Goal: Information Seeking & Learning: Learn about a topic

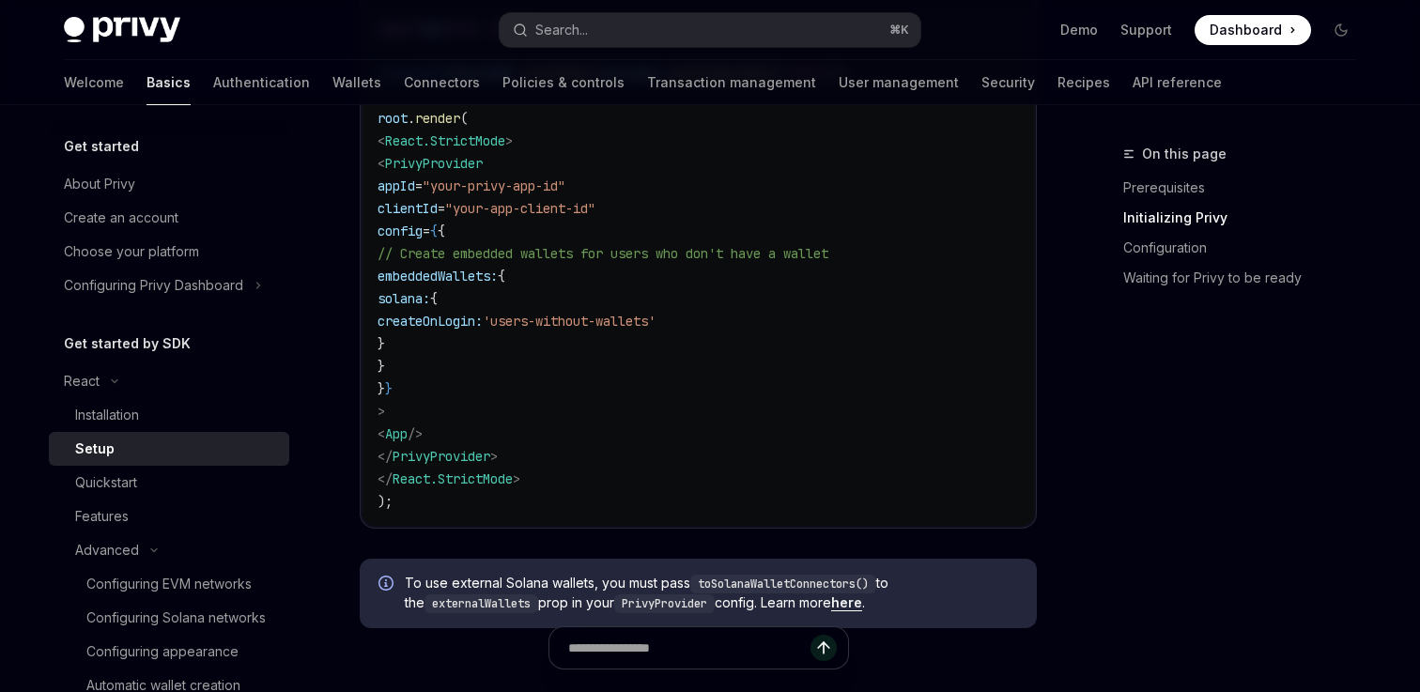
scroll to position [131, 0]
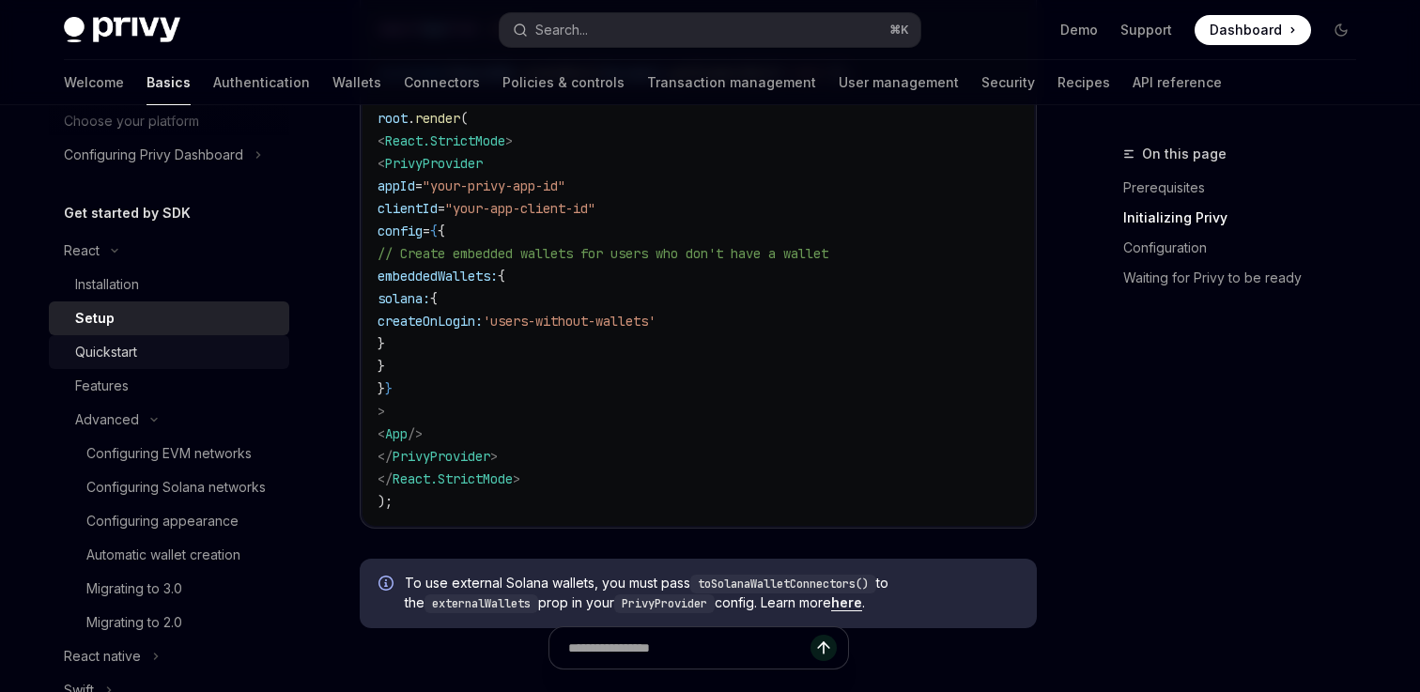
click at [221, 356] on div "Quickstart" at bounding box center [176, 352] width 203 height 23
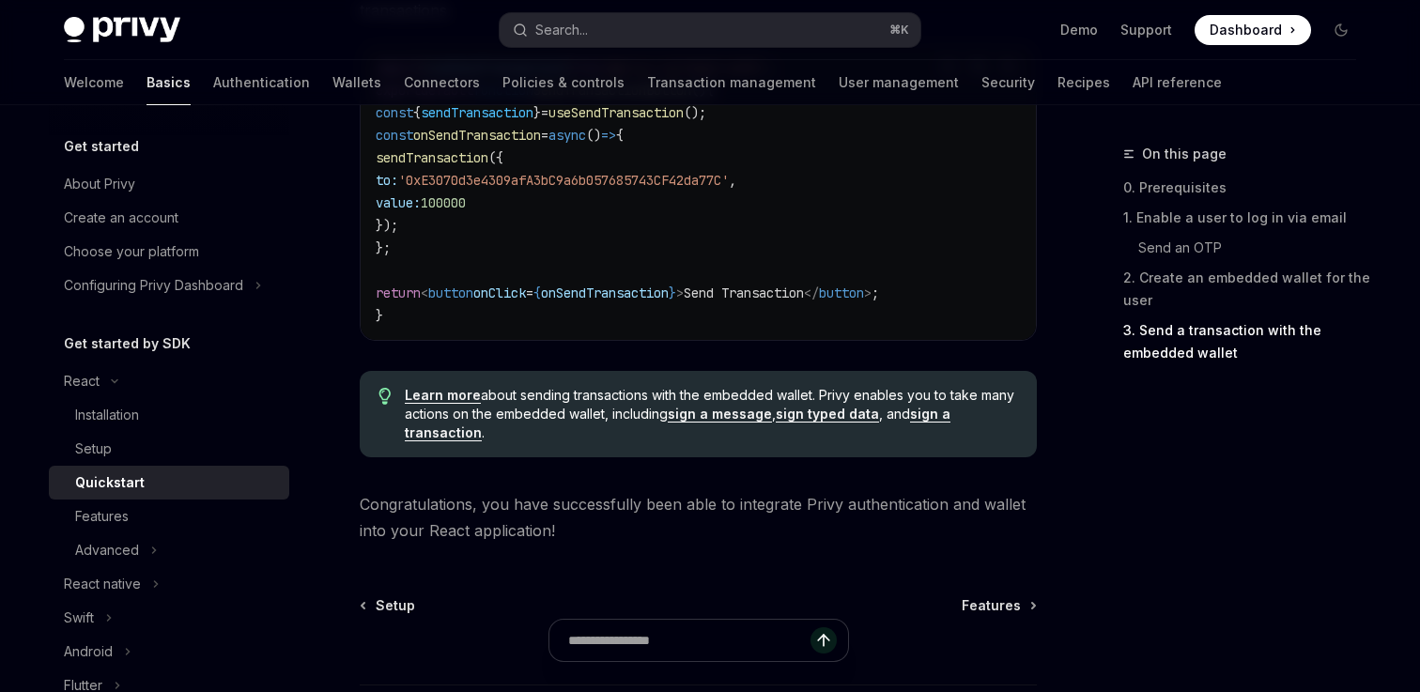
scroll to position [1900, 0]
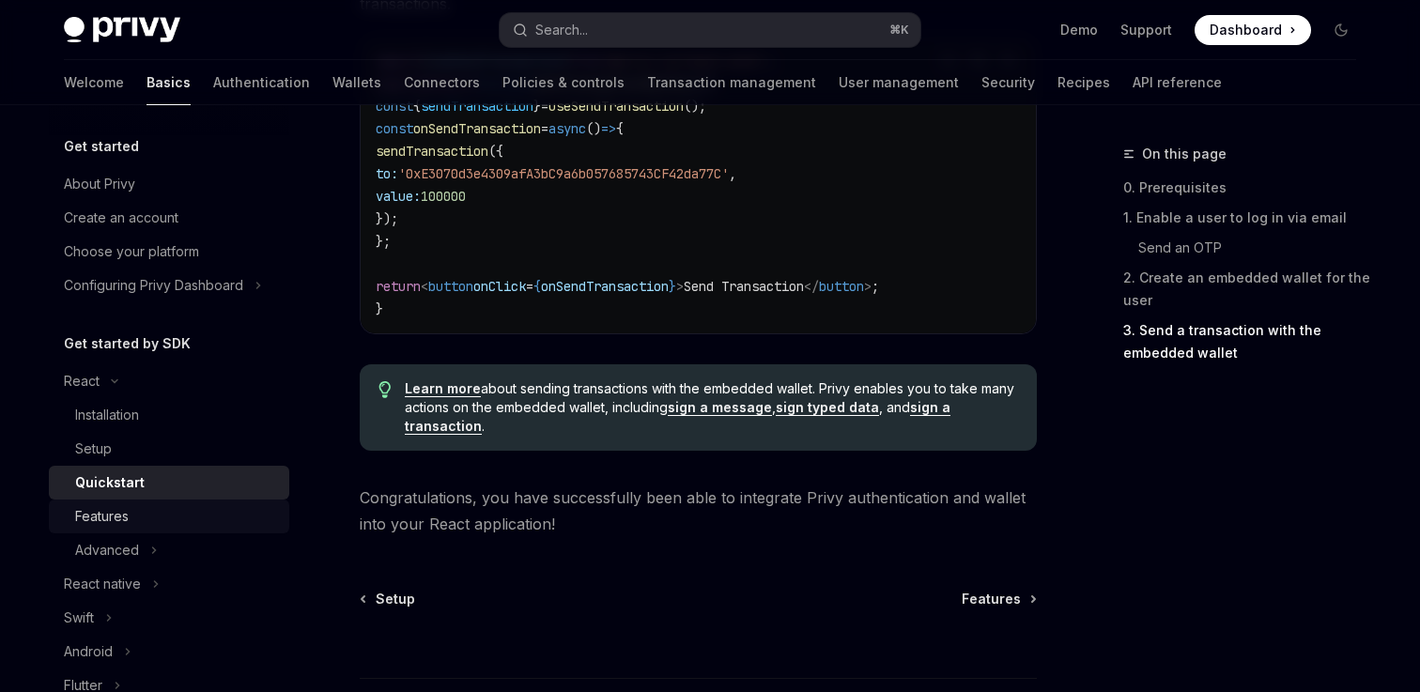
click at [100, 522] on div "Features" at bounding box center [102, 516] width 54 height 23
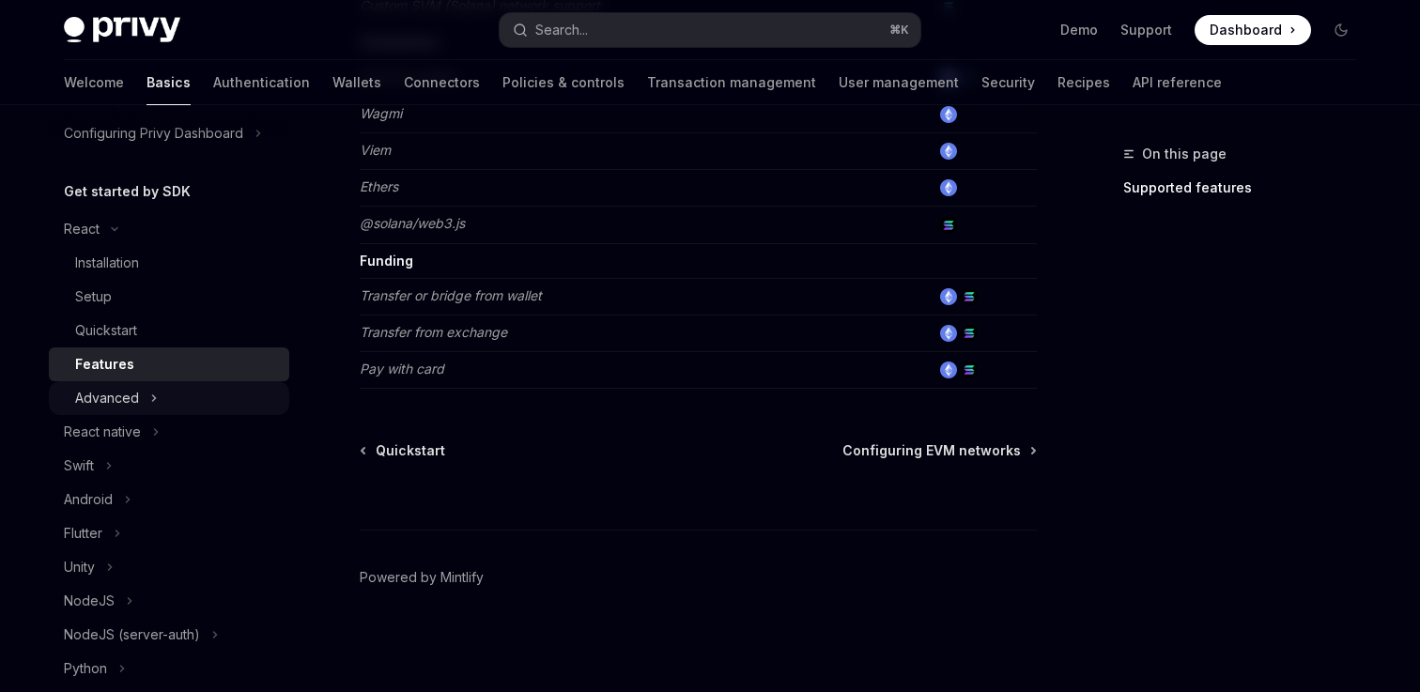
scroll to position [151, 0]
click at [150, 400] on icon "Toggle Advanced section" at bounding box center [154, 399] width 8 height 23
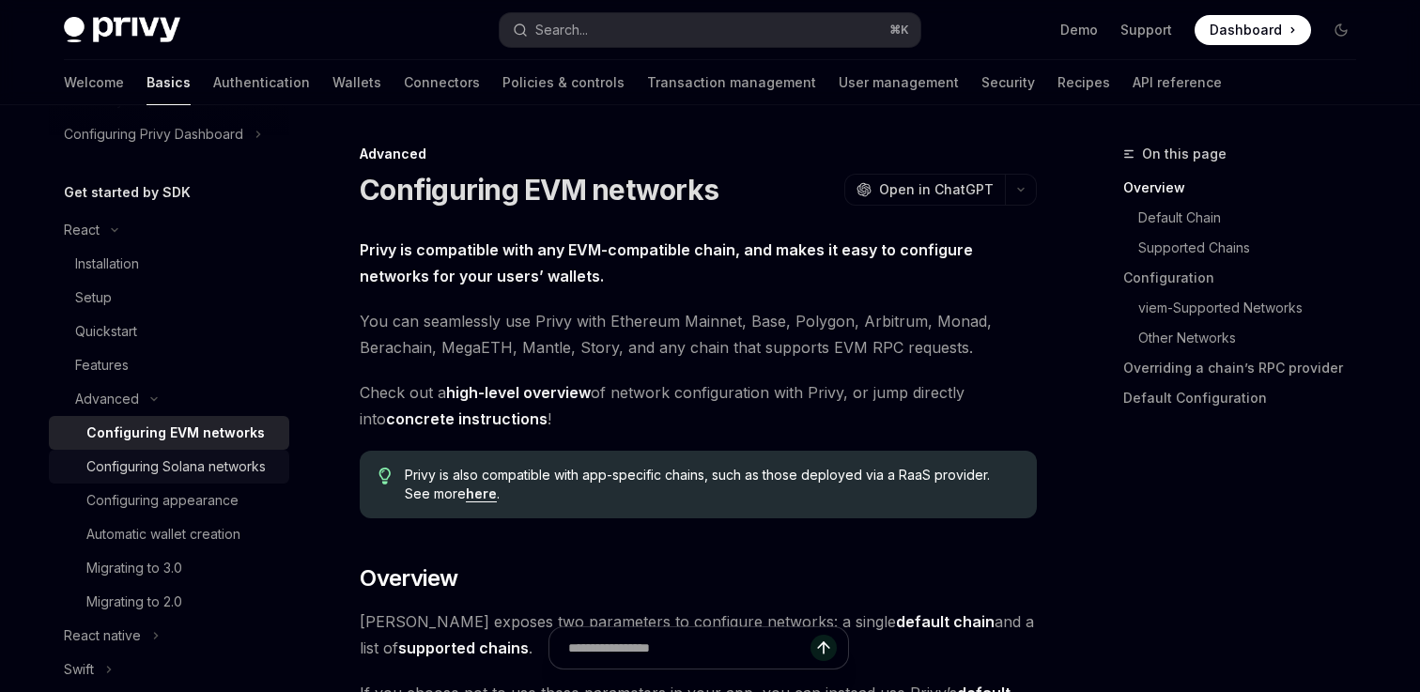
scroll to position [234, 0]
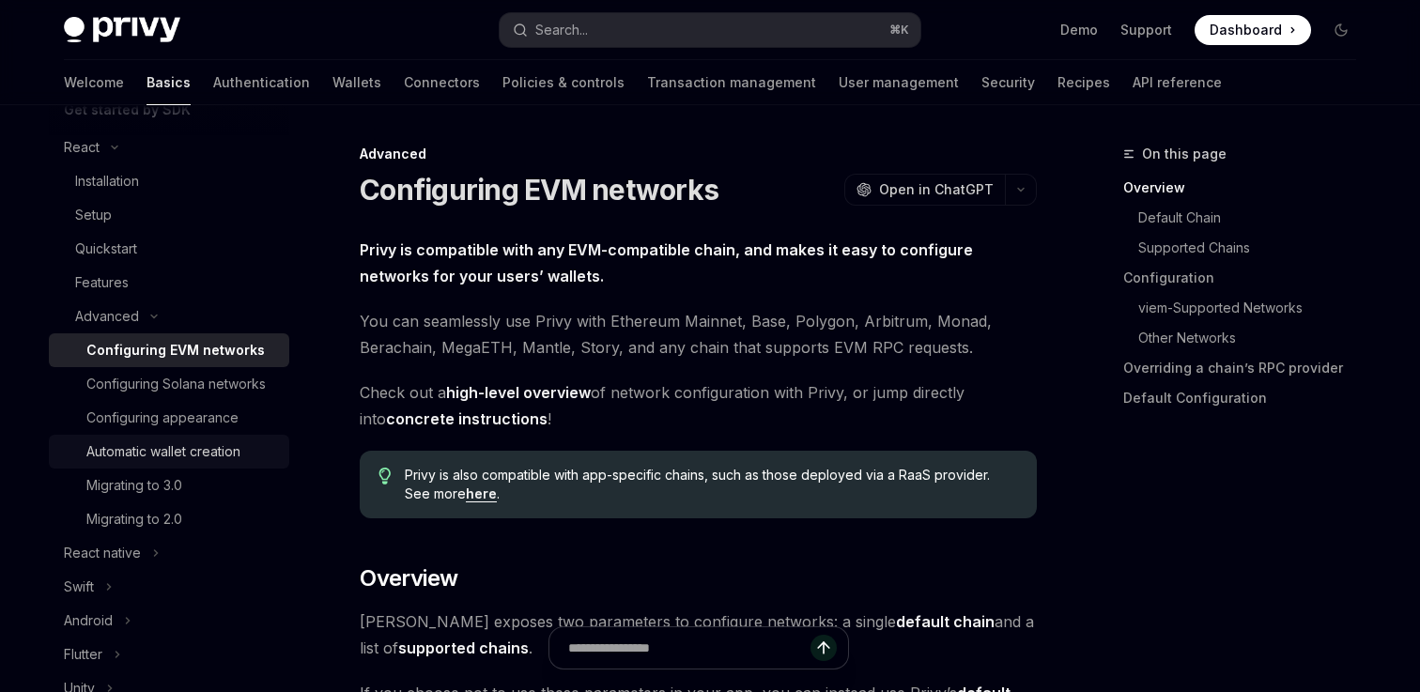
click at [204, 447] on div "Automatic wallet creation" at bounding box center [163, 451] width 154 height 23
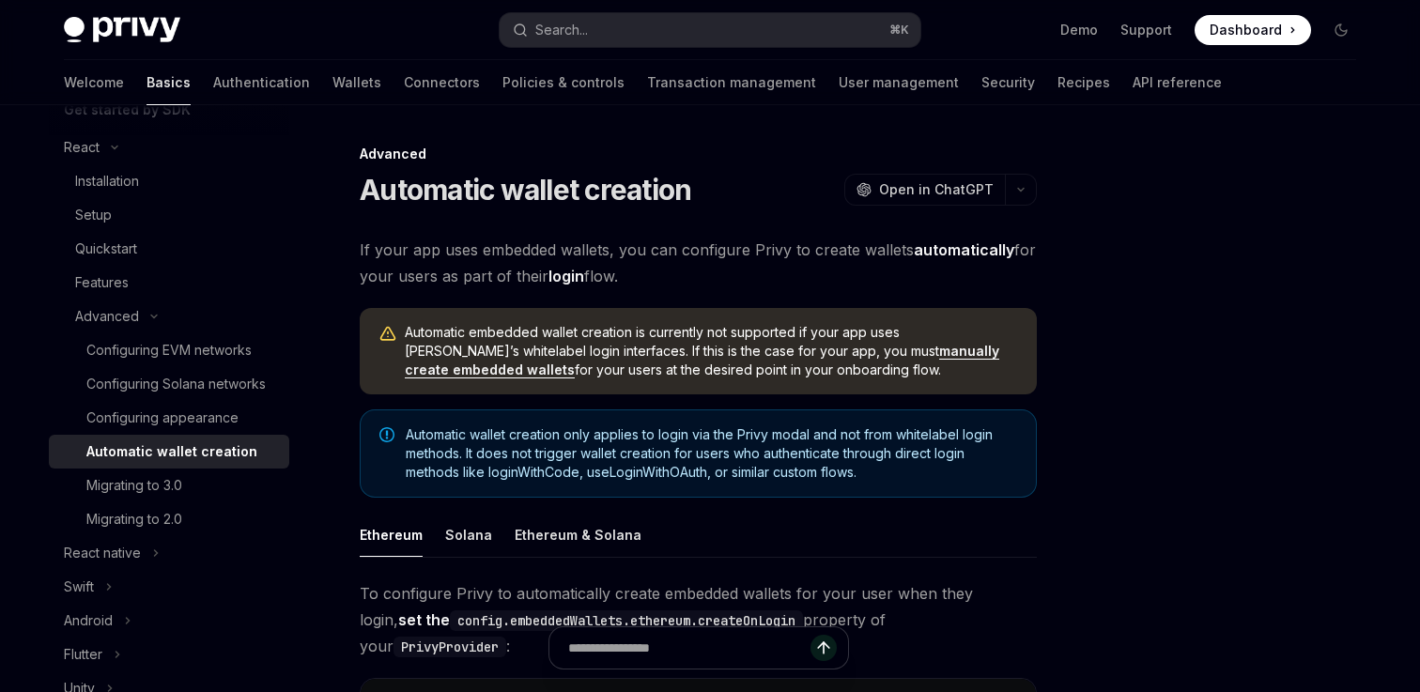
click at [513, 451] on span "Automatic wallet creation only applies to login via the Privy modal and not fro…" at bounding box center [711, 453] width 611 height 56
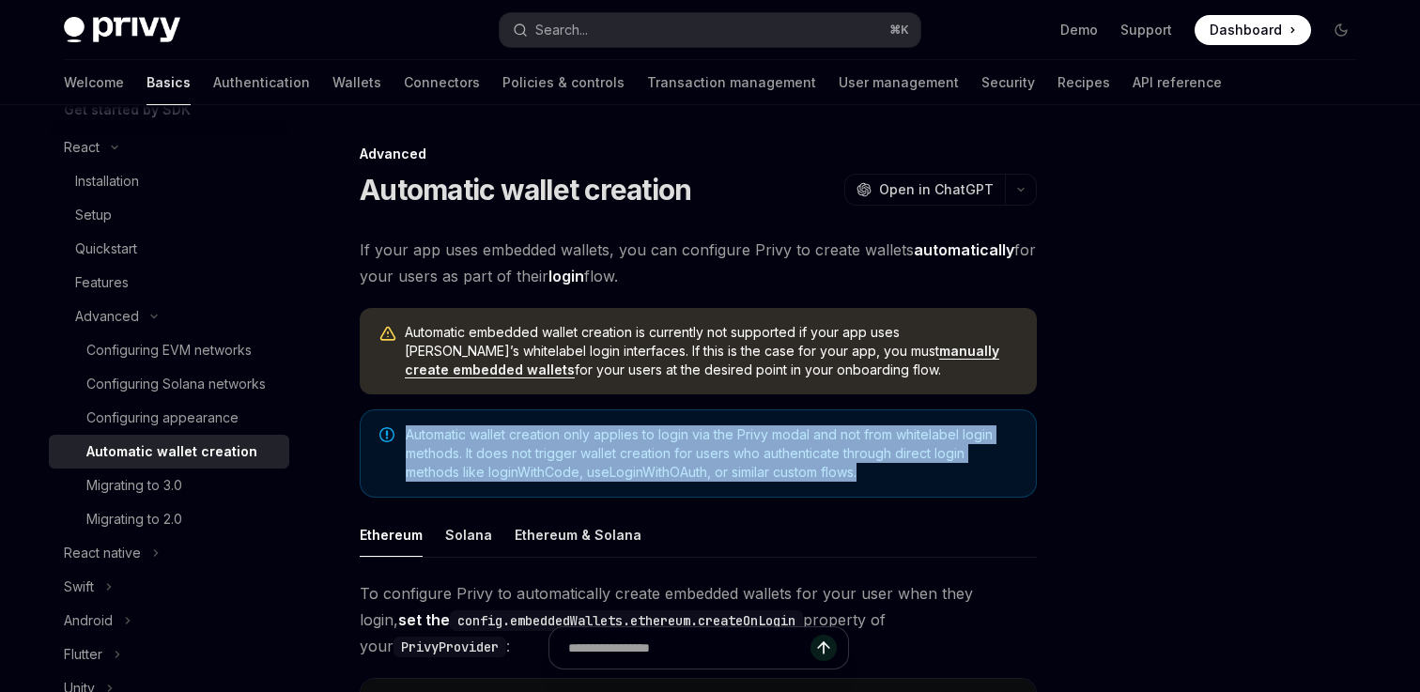
click at [513, 451] on span "Automatic wallet creation only applies to login via the Privy modal and not fro…" at bounding box center [711, 453] width 611 height 56
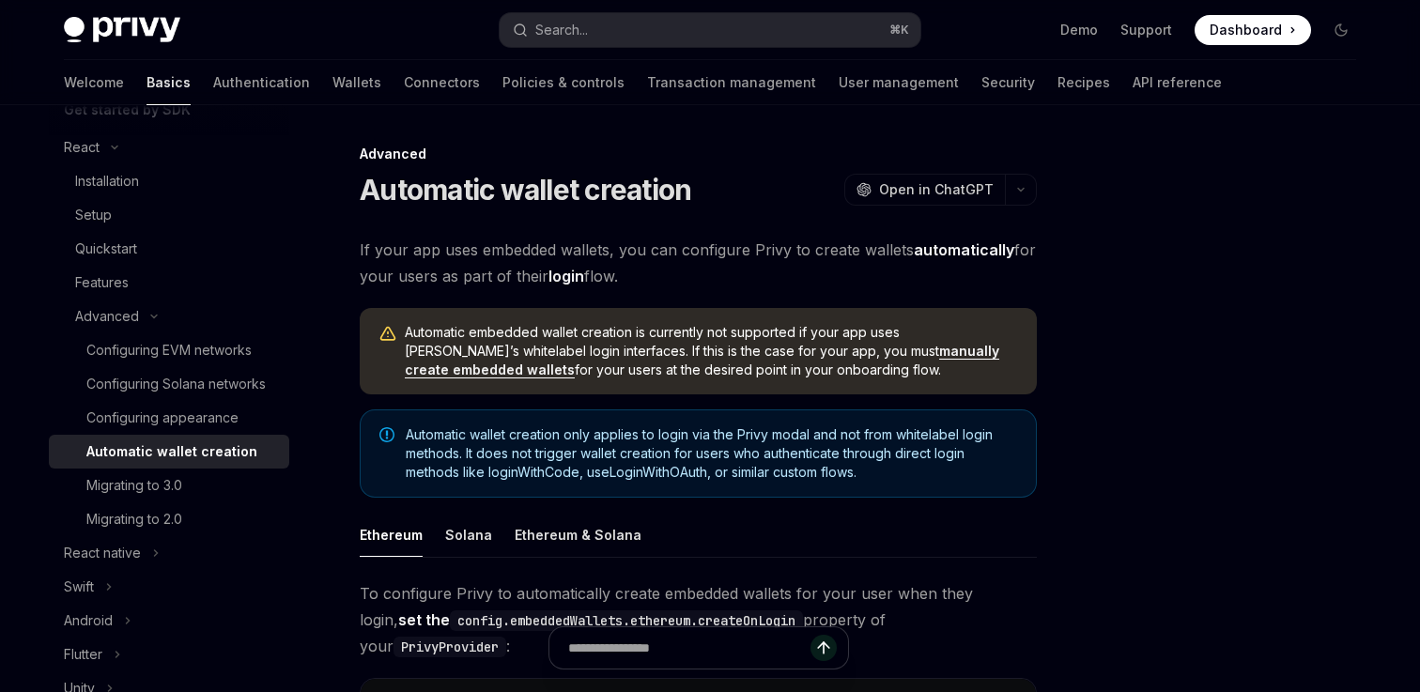
click at [512, 455] on span "Automatic wallet creation only applies to login via the Privy modal and not fro…" at bounding box center [711, 453] width 611 height 56
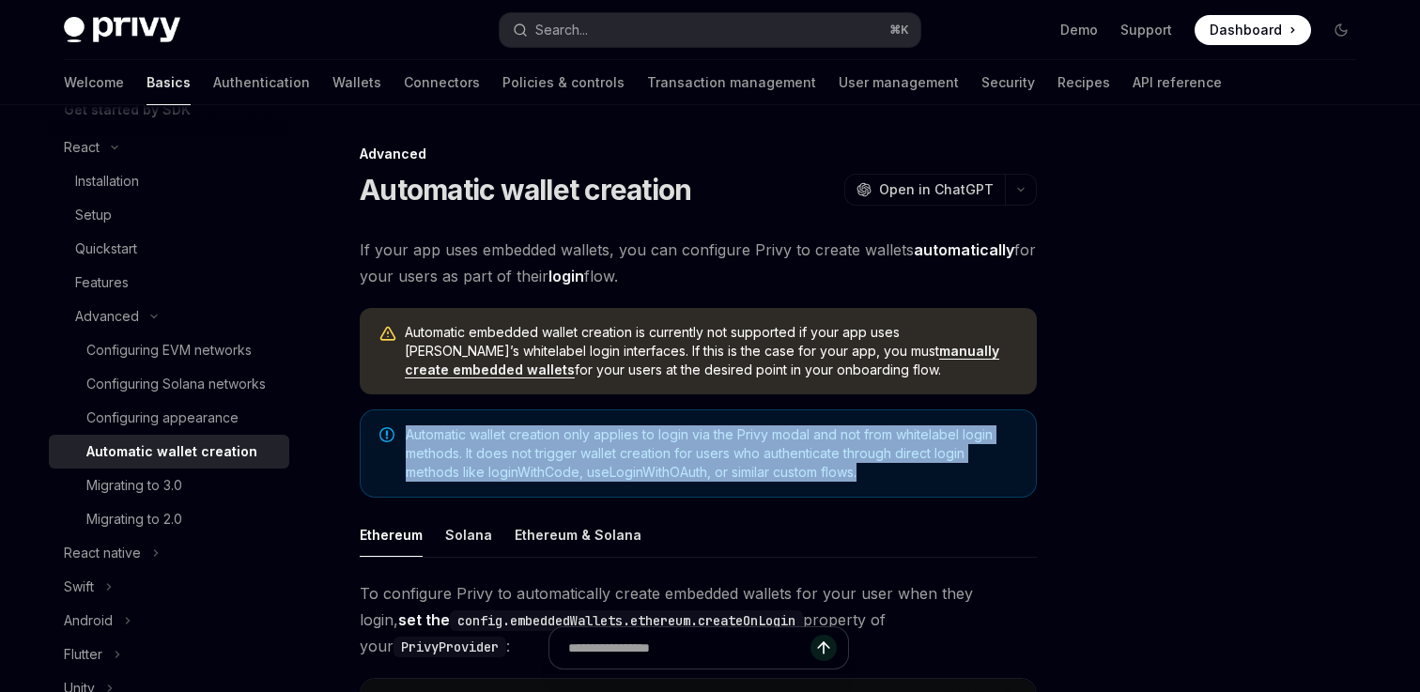
click at [512, 455] on span "Automatic wallet creation only applies to login via the Privy modal and not fro…" at bounding box center [711, 453] width 611 height 56
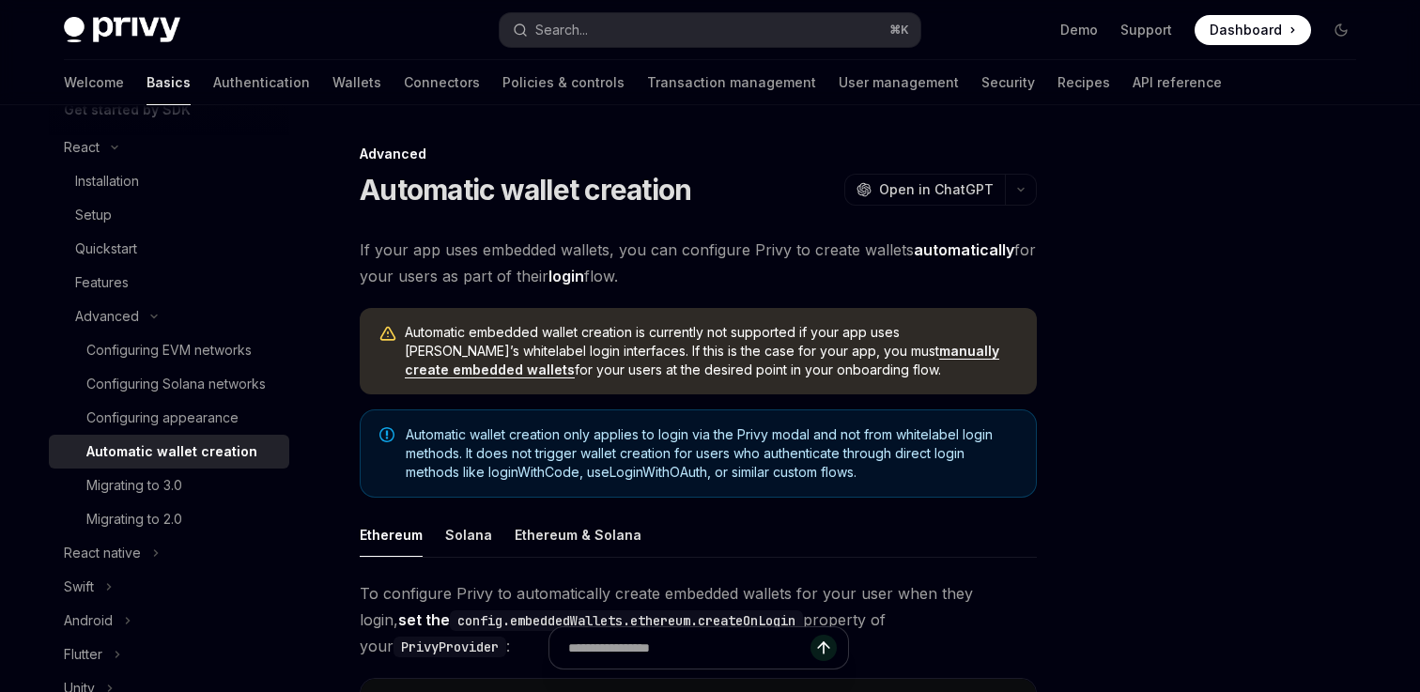
click at [511, 453] on span "Automatic wallet creation only applies to login via the Privy modal and not fro…" at bounding box center [711, 453] width 611 height 56
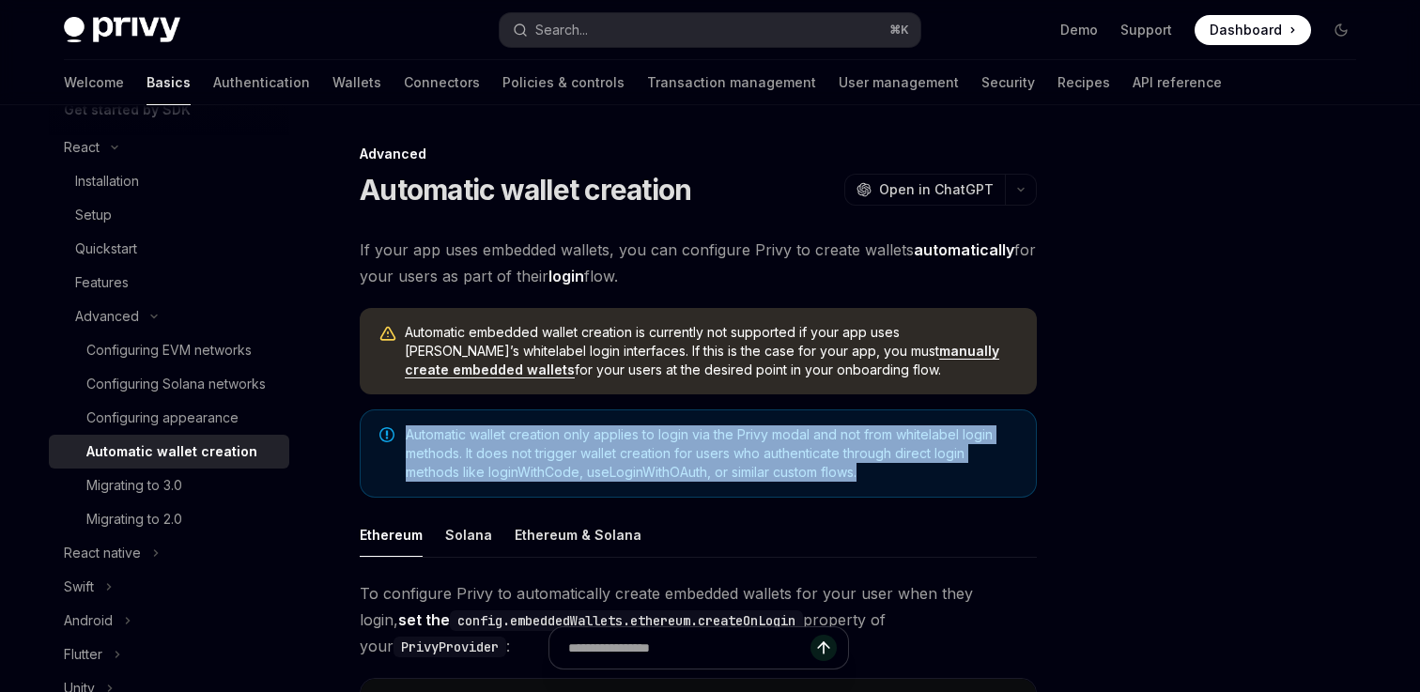
click at [511, 453] on span "Automatic wallet creation only applies to login via the Privy modal and not fro…" at bounding box center [711, 453] width 611 height 56
click at [511, 452] on span "Automatic wallet creation only applies to login via the Privy modal and not fro…" at bounding box center [711, 453] width 611 height 56
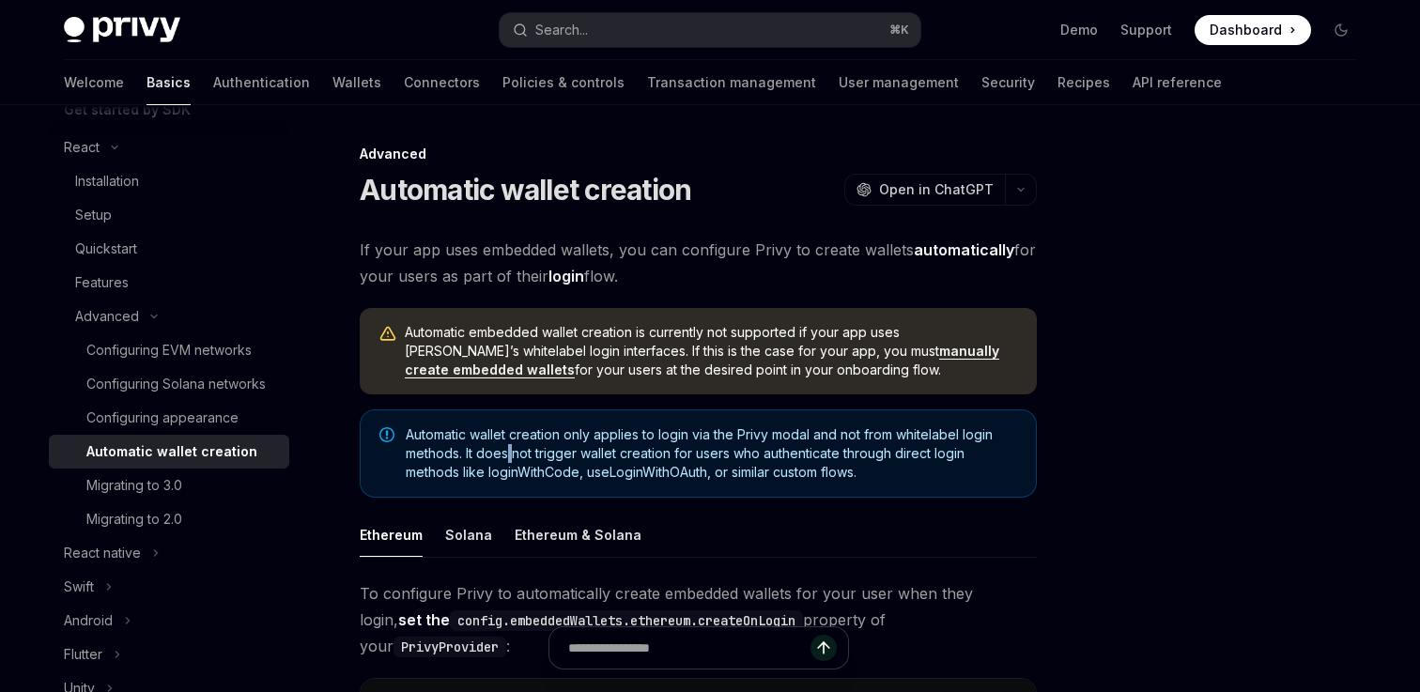
click at [511, 452] on span "Automatic wallet creation only applies to login via the Privy modal and not fro…" at bounding box center [711, 453] width 611 height 56
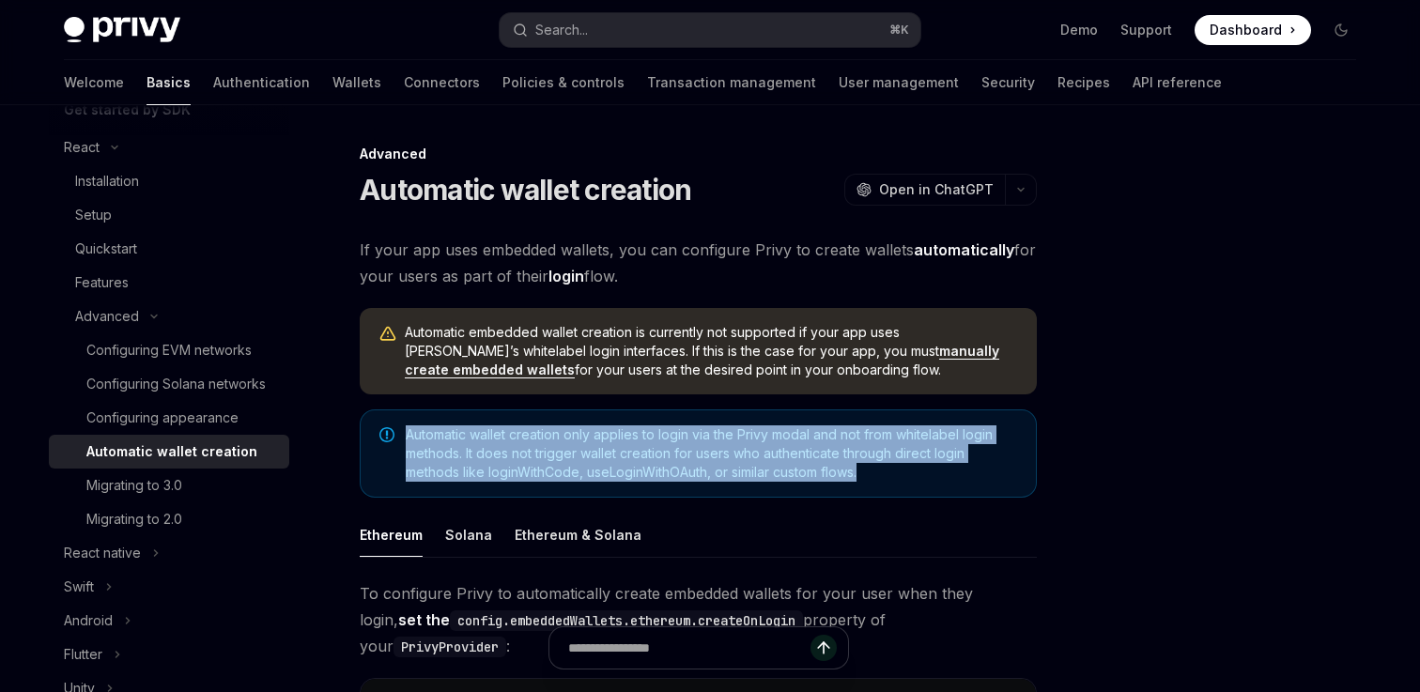
click at [511, 452] on span "Automatic wallet creation only applies to login via the Privy modal and not fro…" at bounding box center [711, 453] width 611 height 56
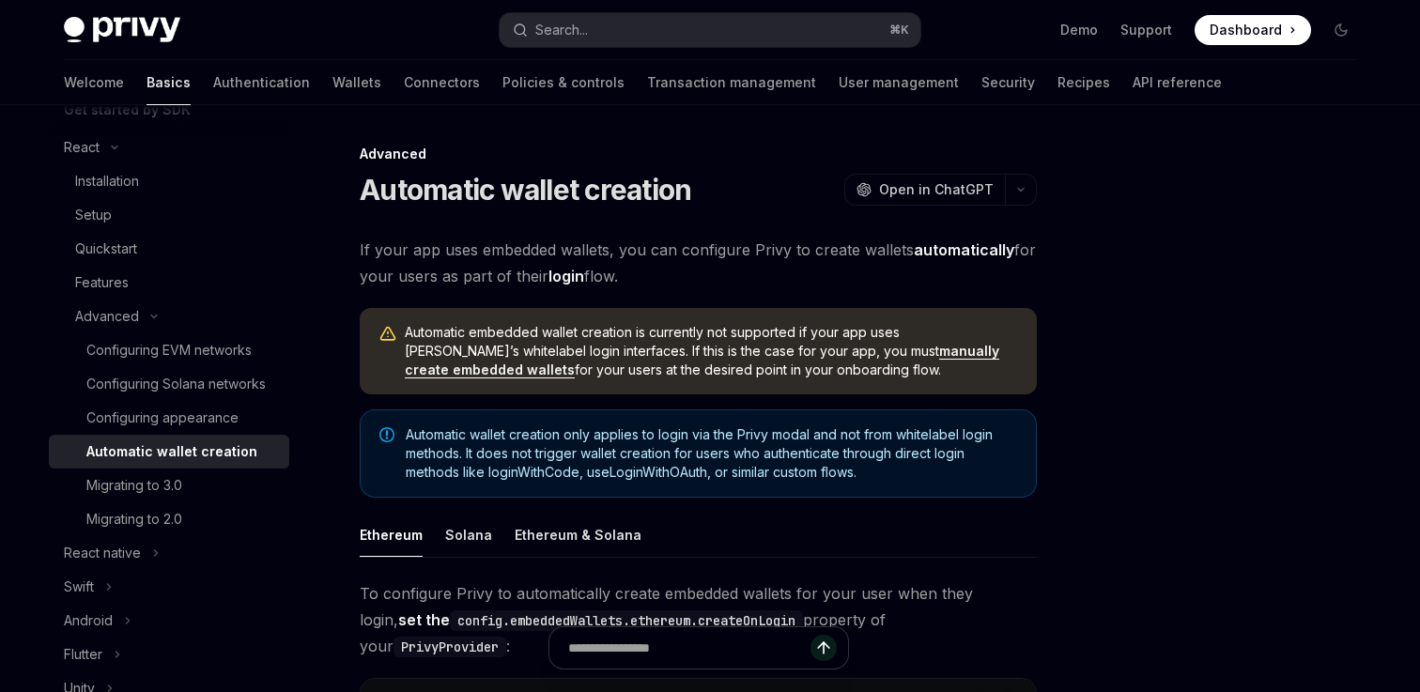
click at [511, 451] on span "Automatic wallet creation only applies to login via the Privy modal and not fro…" at bounding box center [711, 453] width 611 height 56
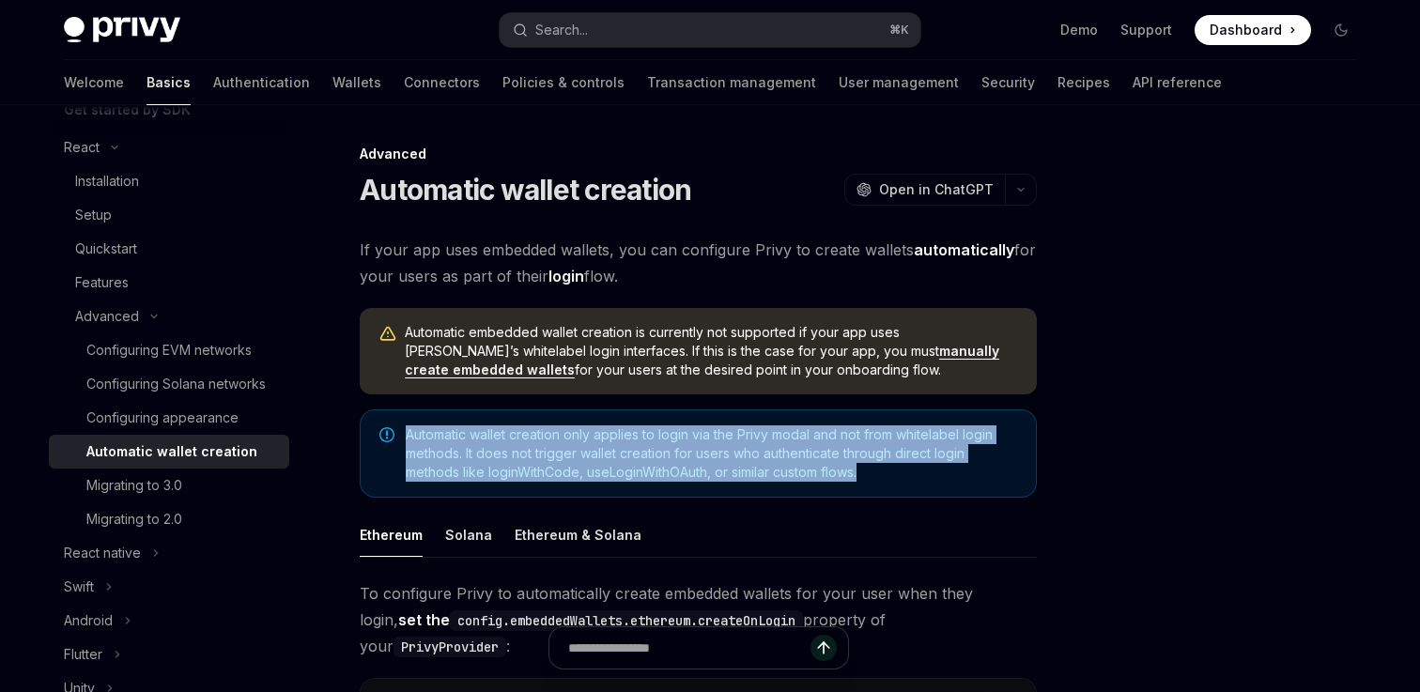
click at [511, 451] on span "Automatic wallet creation only applies to login via the Privy modal and not fro…" at bounding box center [711, 453] width 611 height 56
click at [511, 452] on span "Automatic wallet creation only applies to login via the Privy modal and not fro…" at bounding box center [711, 453] width 611 height 56
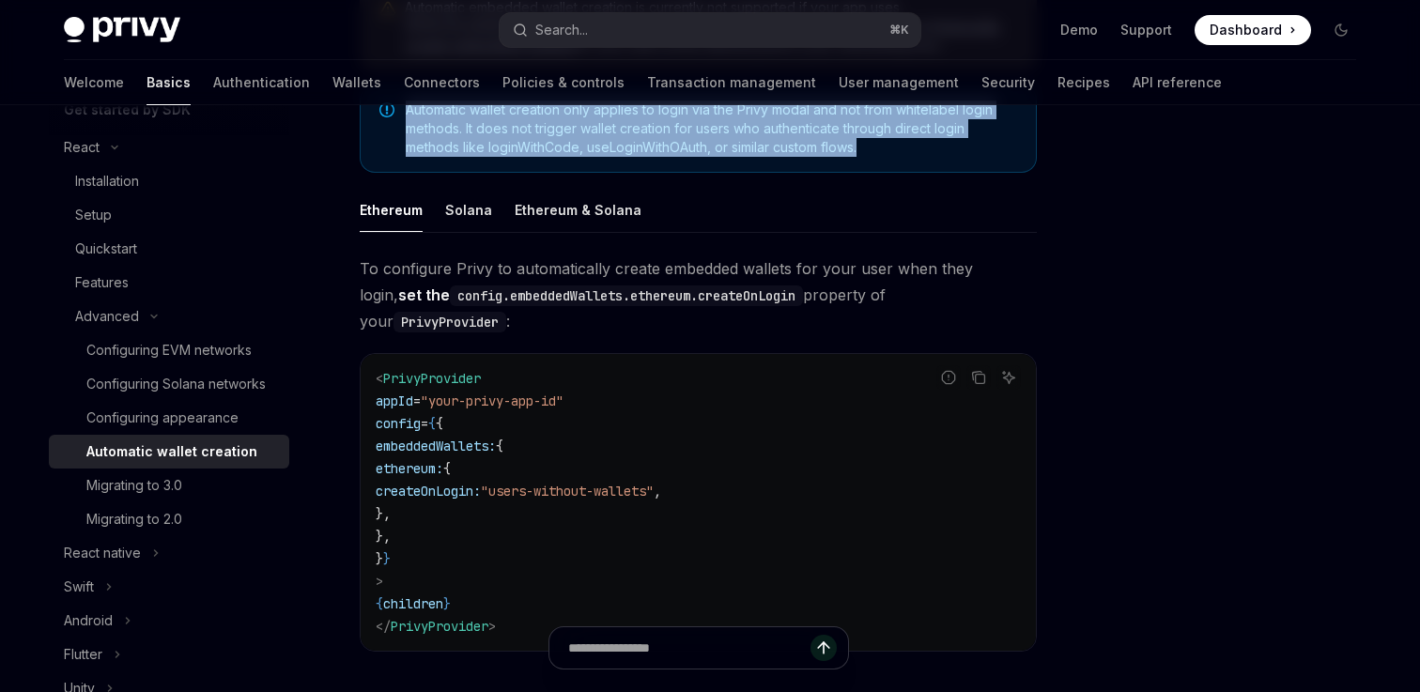
scroll to position [298, 0]
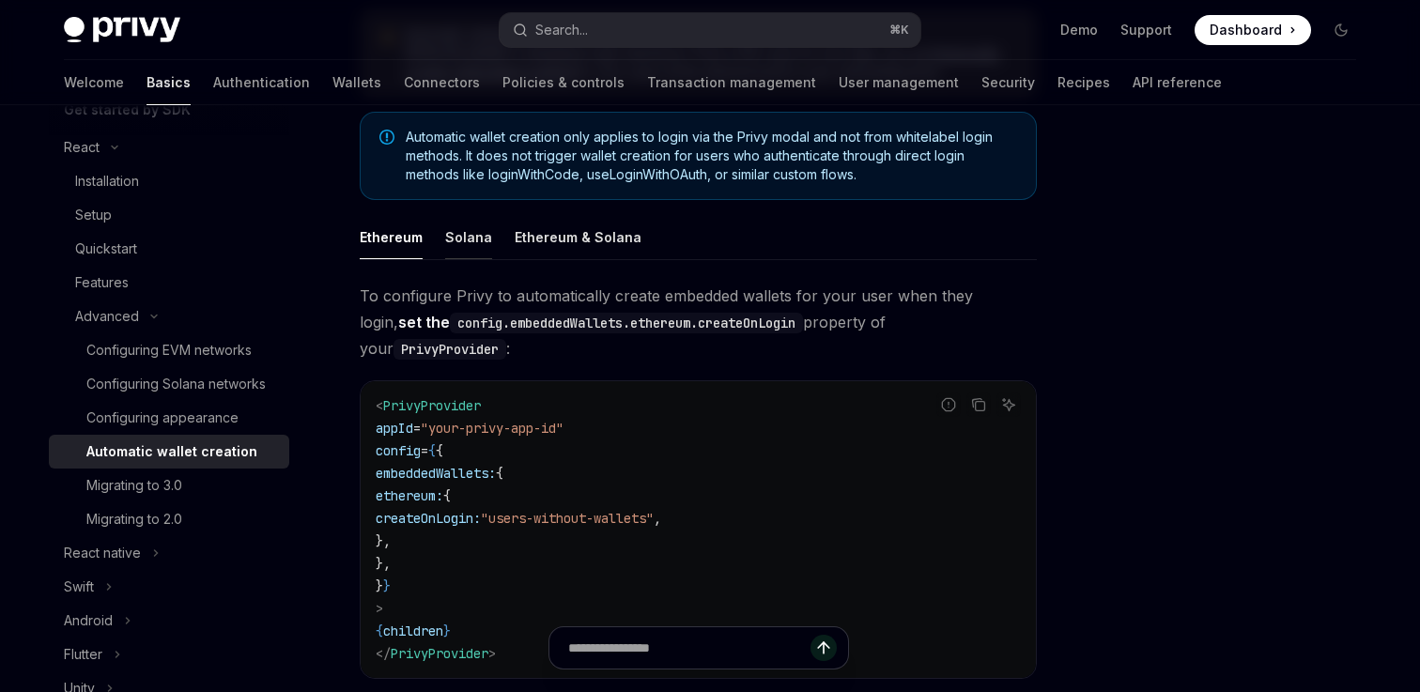
click at [478, 231] on div "Solana" at bounding box center [468, 237] width 47 height 44
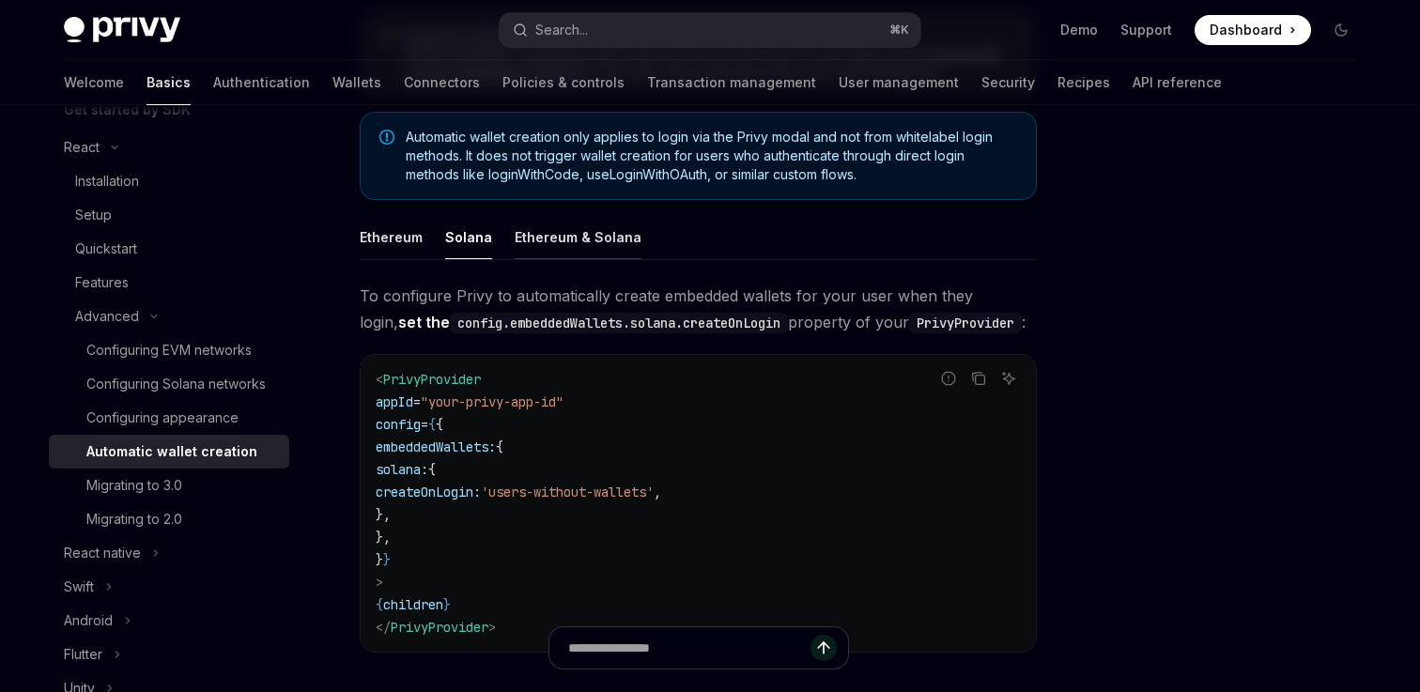
click at [542, 230] on div "Ethereum & Solana" at bounding box center [578, 237] width 127 height 44
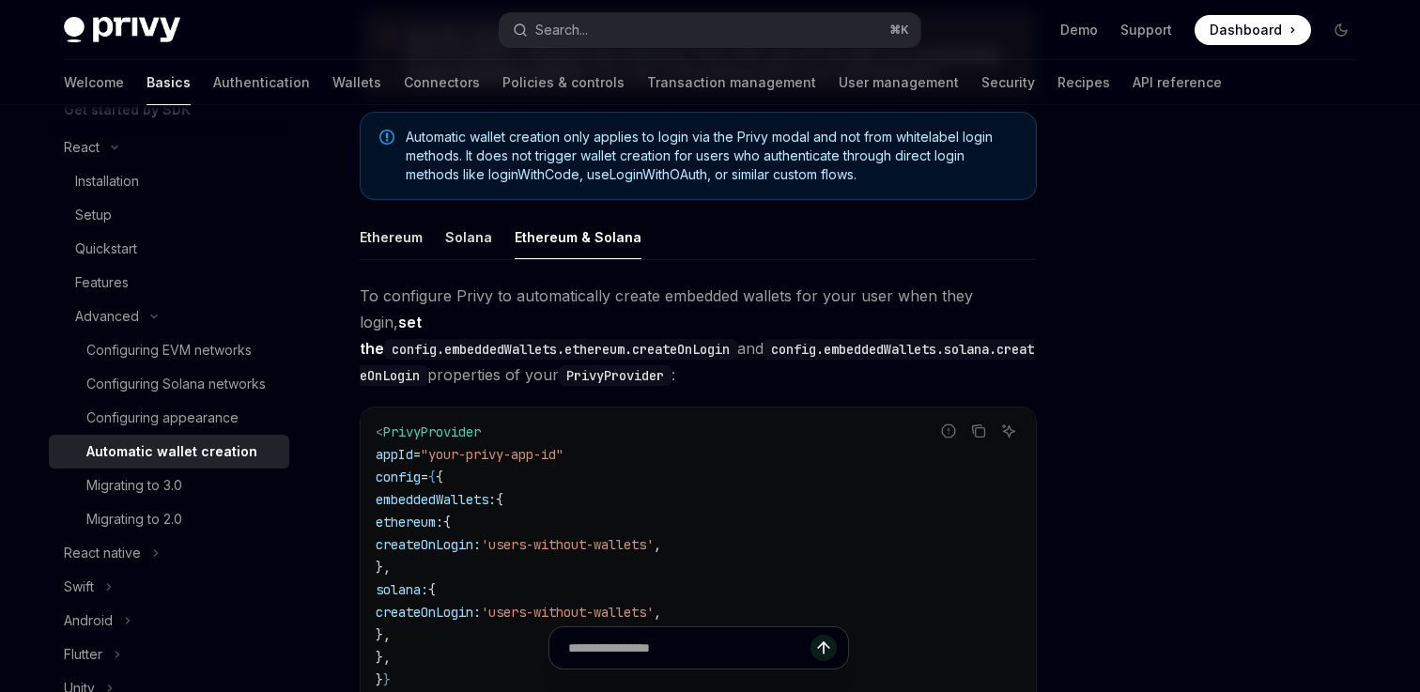
click at [438, 234] on ul "Ethereum Solana Ethereum & Solana" at bounding box center [698, 237] width 677 height 45
click at [452, 238] on div "Solana" at bounding box center [468, 237] width 47 height 44
type textarea "*"
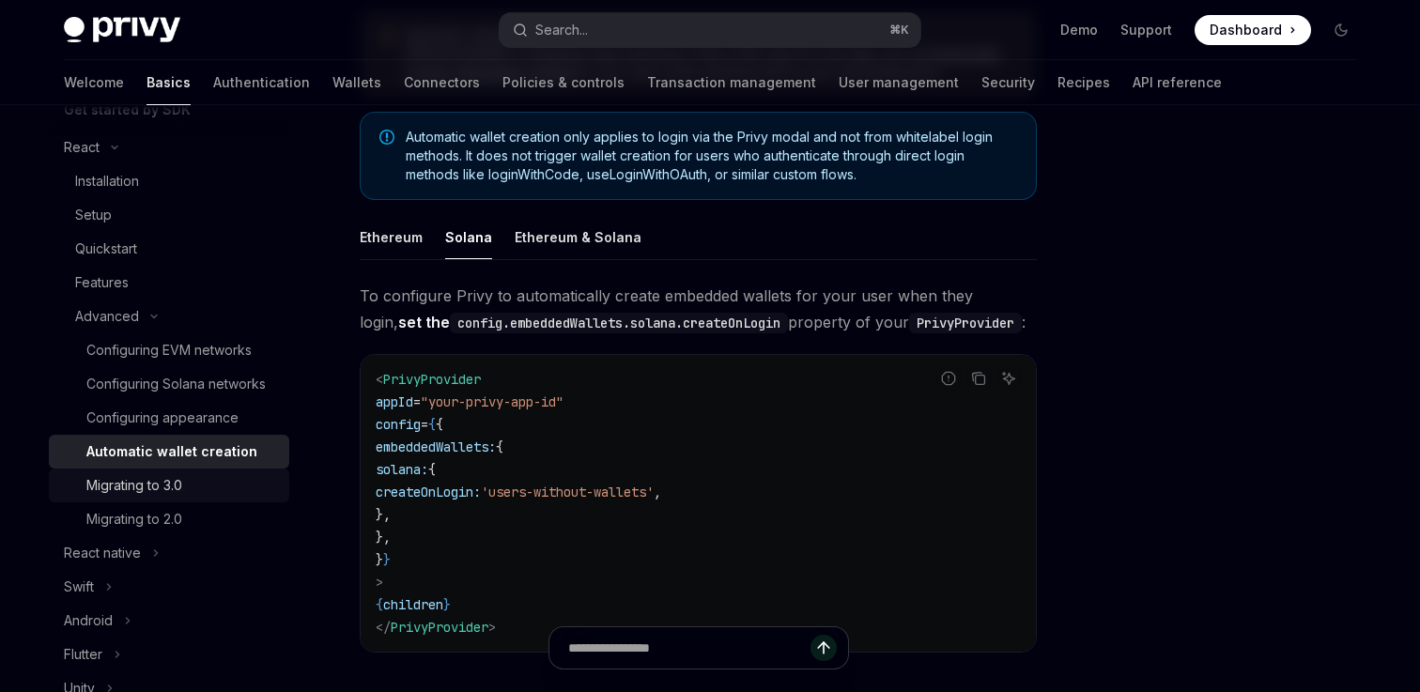
click at [203, 486] on div "Migrating to 3.0" at bounding box center [182, 485] width 192 height 23
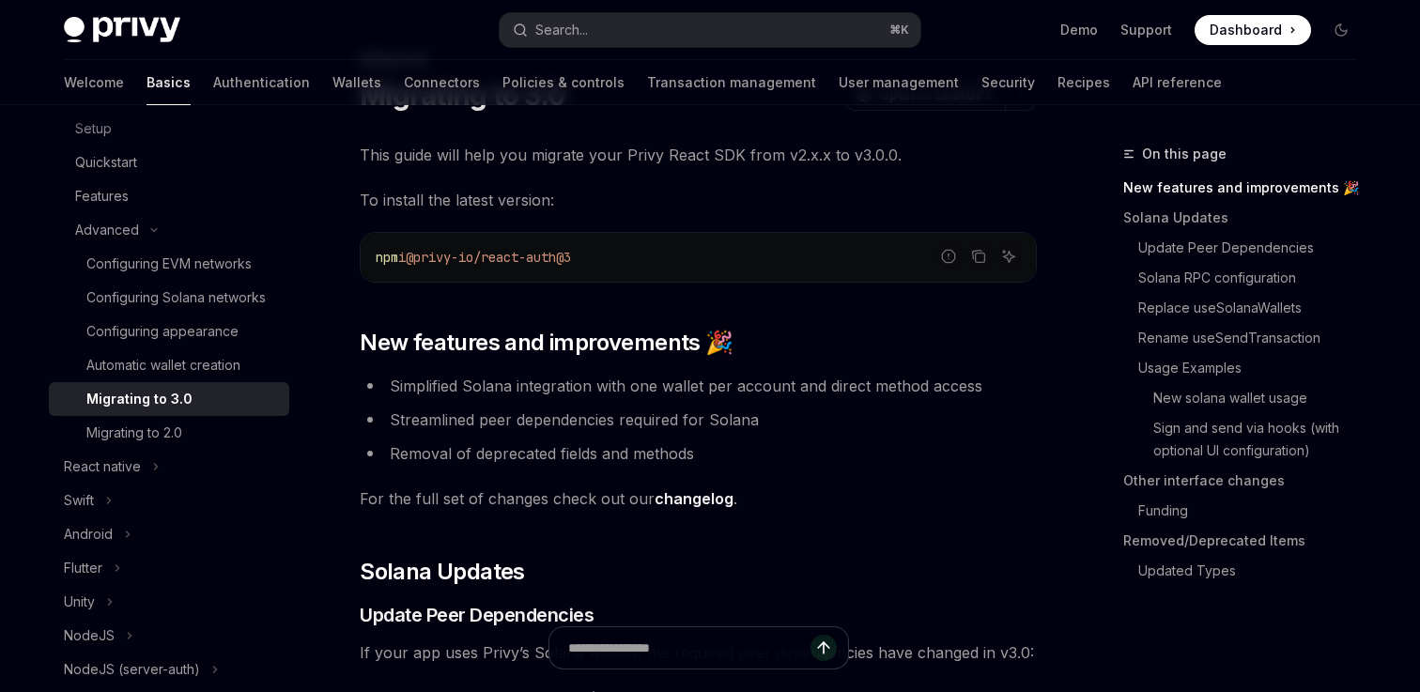
click at [479, 253] on span "@privy-io/react-auth@3" at bounding box center [488, 257] width 165 height 17
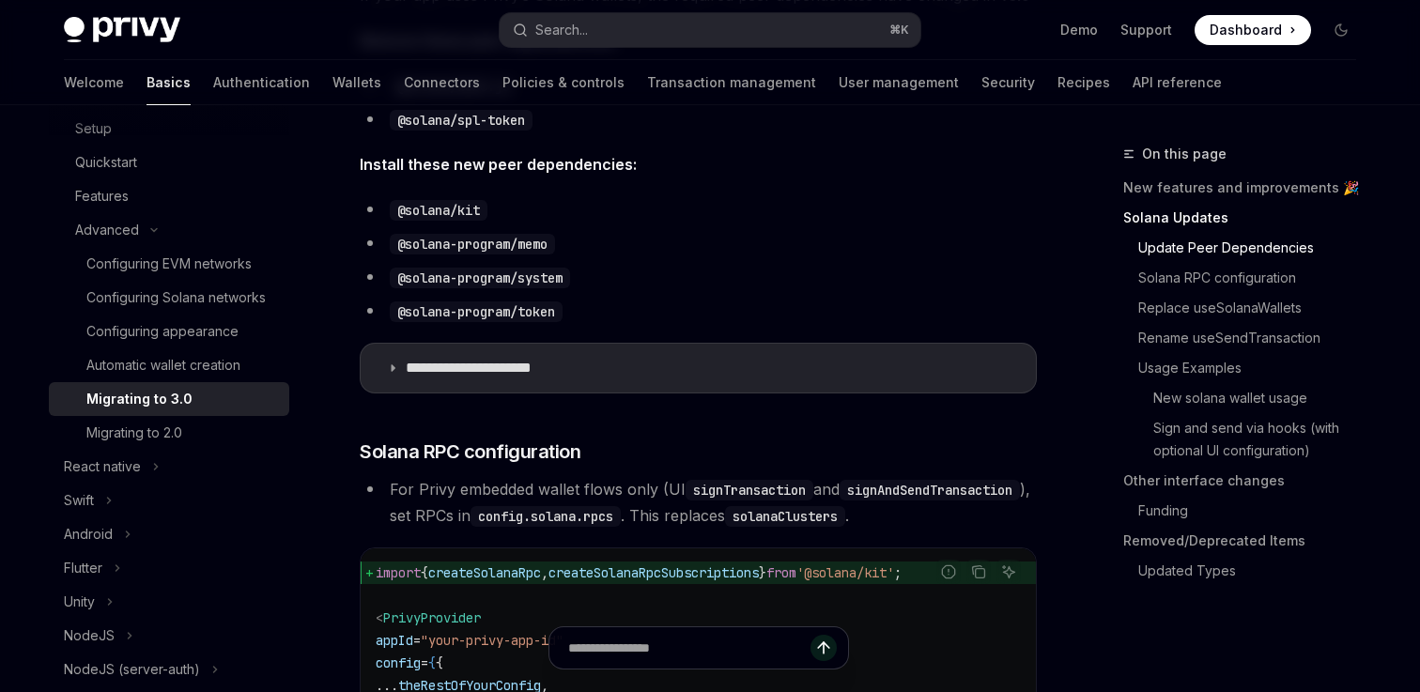
scroll to position [730, 0]
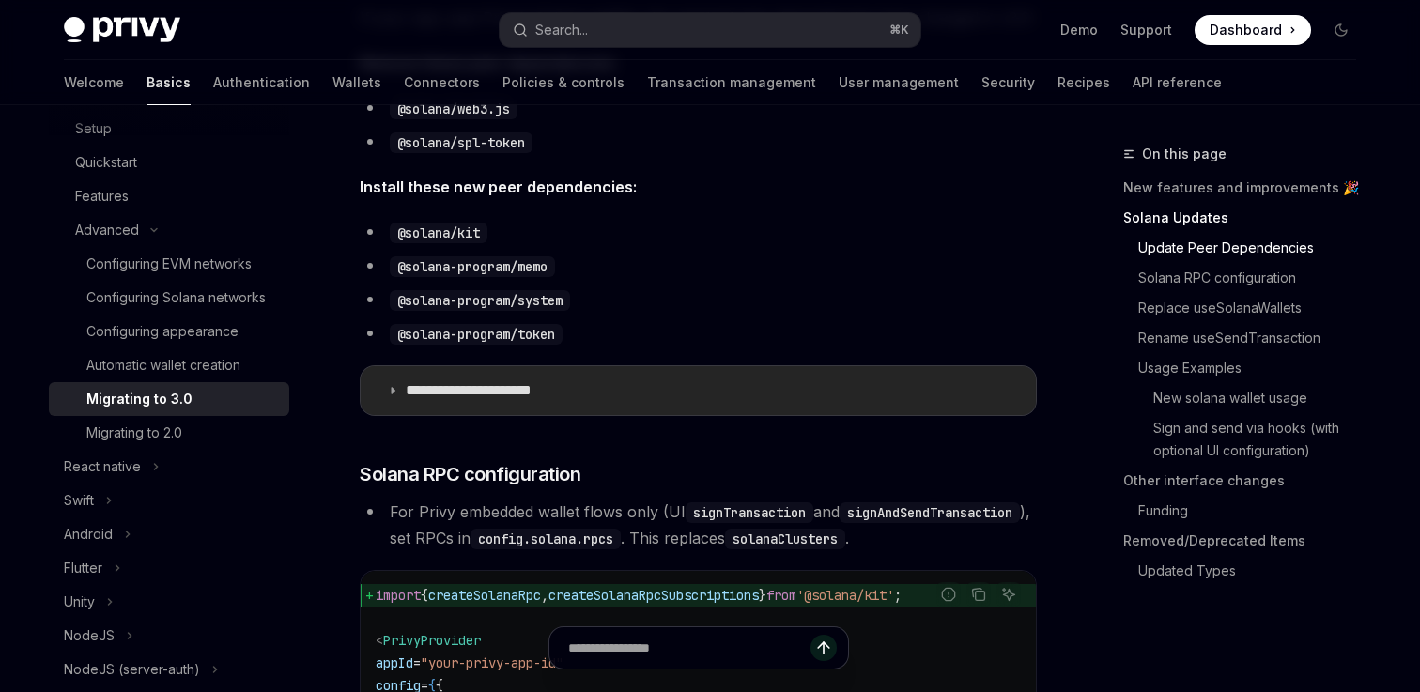
click at [481, 385] on p "**********" at bounding box center [494, 390] width 176 height 19
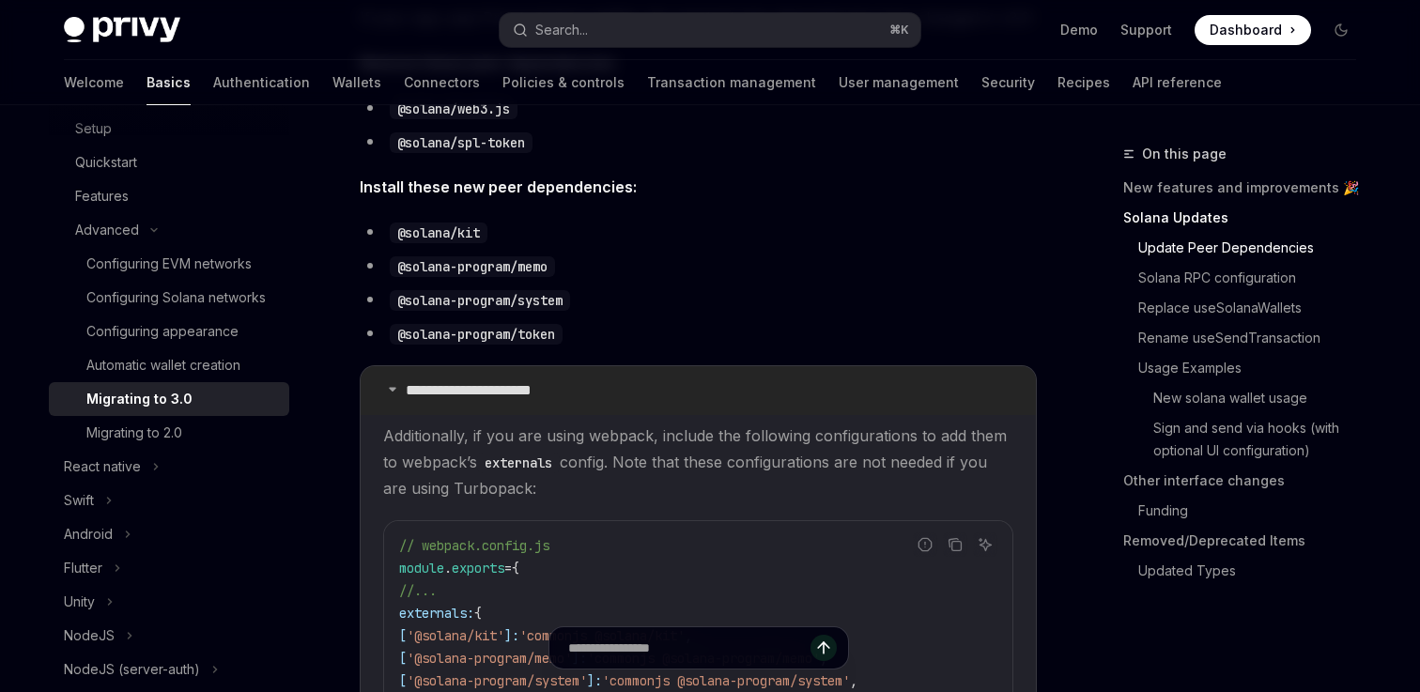
click at [481, 386] on p "**********" at bounding box center [494, 390] width 176 height 19
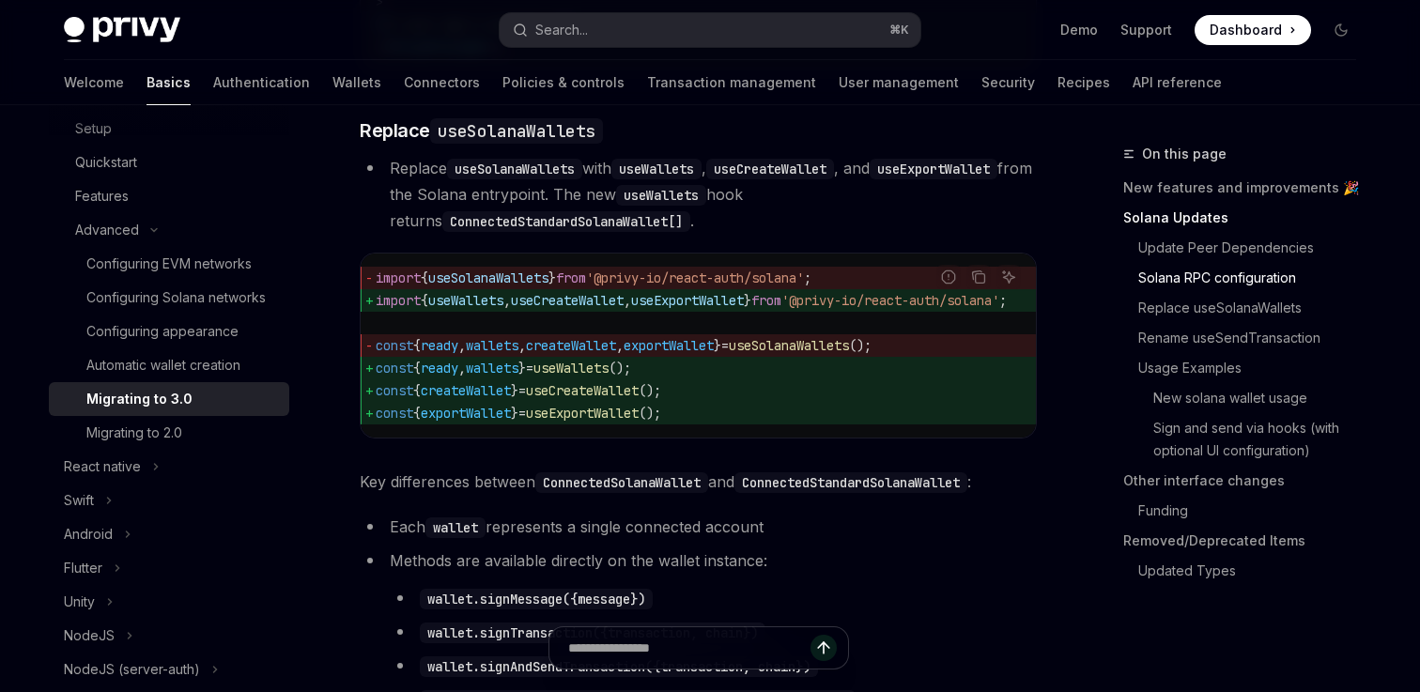
scroll to position [1690, 0]
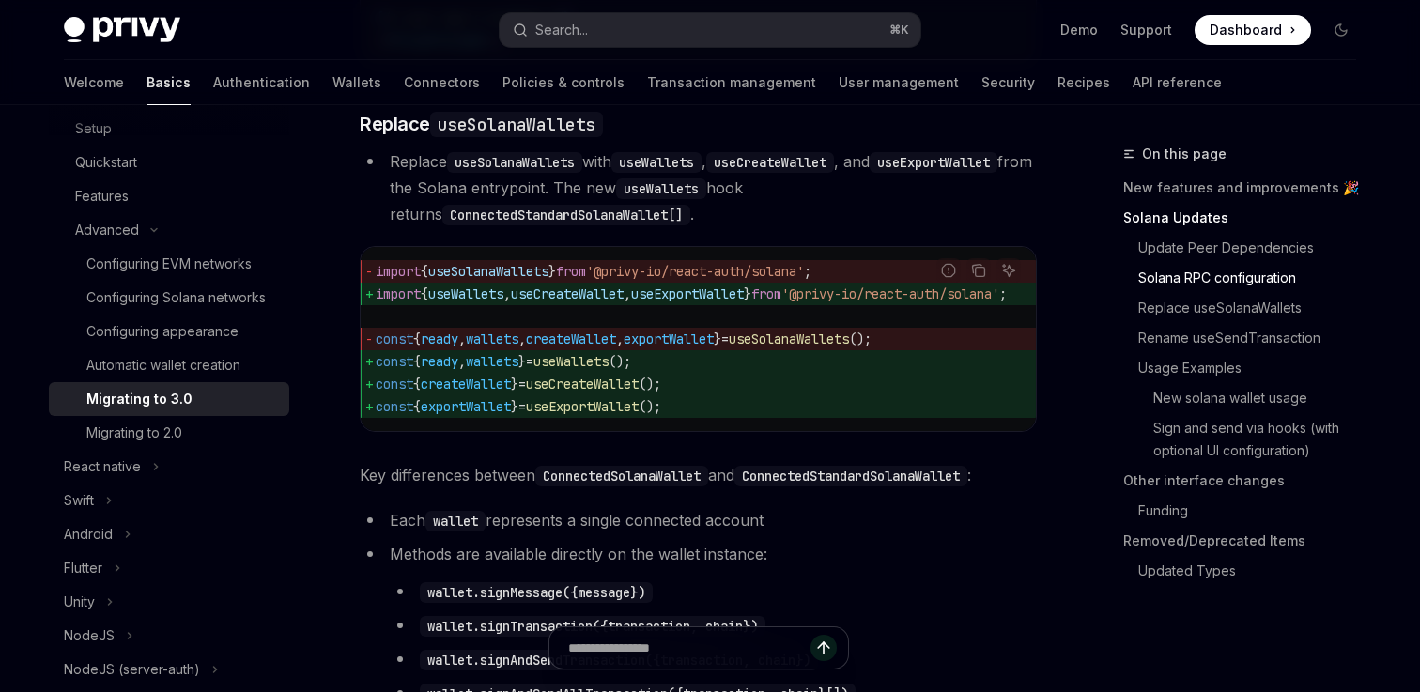
click at [536, 302] on span "useCreateWallet" at bounding box center [567, 293] width 113 height 17
click at [532, 280] on span "useSolanaWallets" at bounding box center [488, 271] width 120 height 17
click at [497, 302] on span "useWallets" at bounding box center [465, 293] width 75 height 17
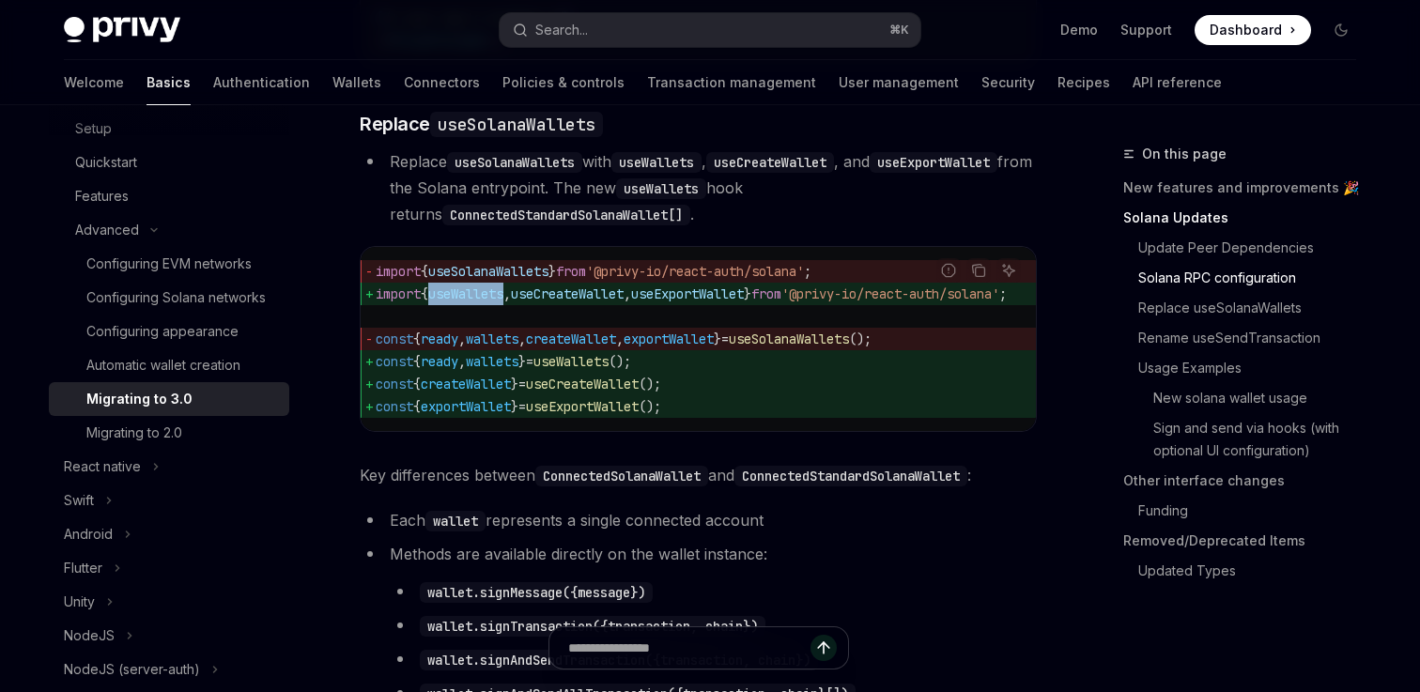
click at [497, 302] on span "useWallets" at bounding box center [465, 293] width 75 height 17
click at [542, 302] on span "useCreateWallet" at bounding box center [567, 293] width 113 height 17
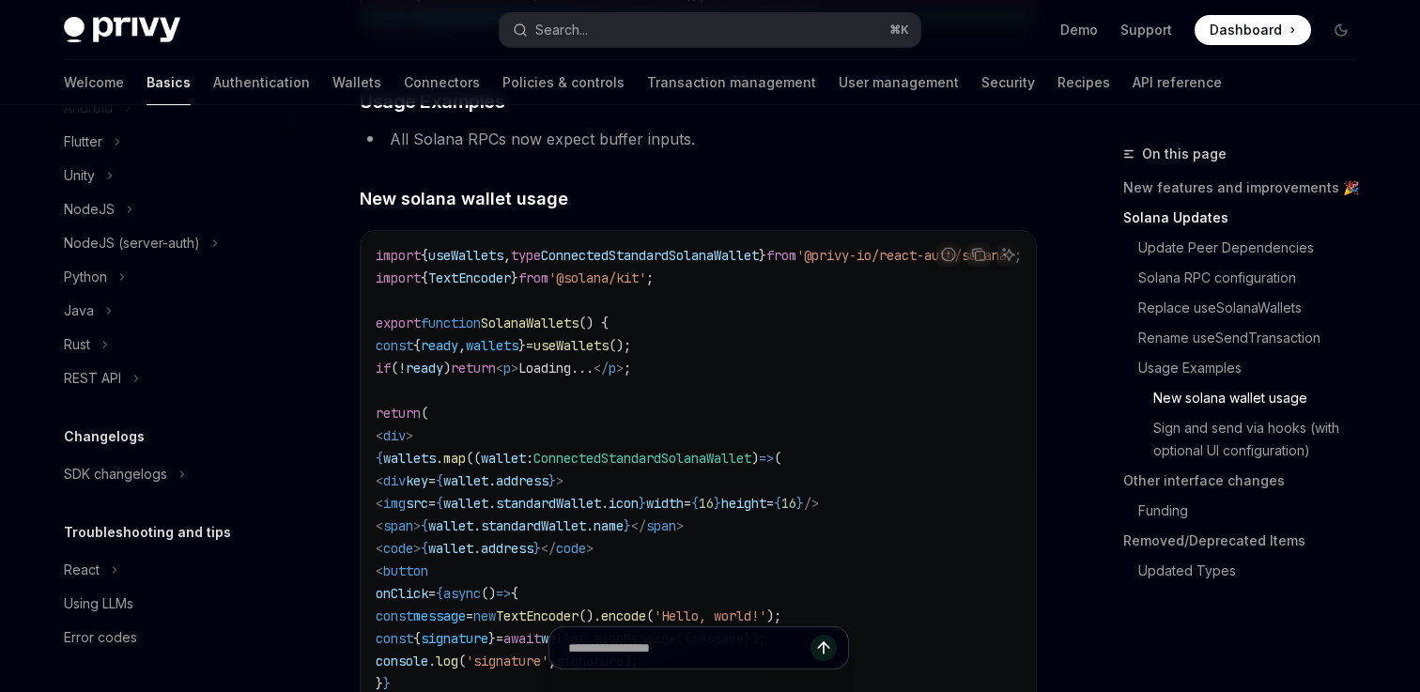
scroll to position [3000, 0]
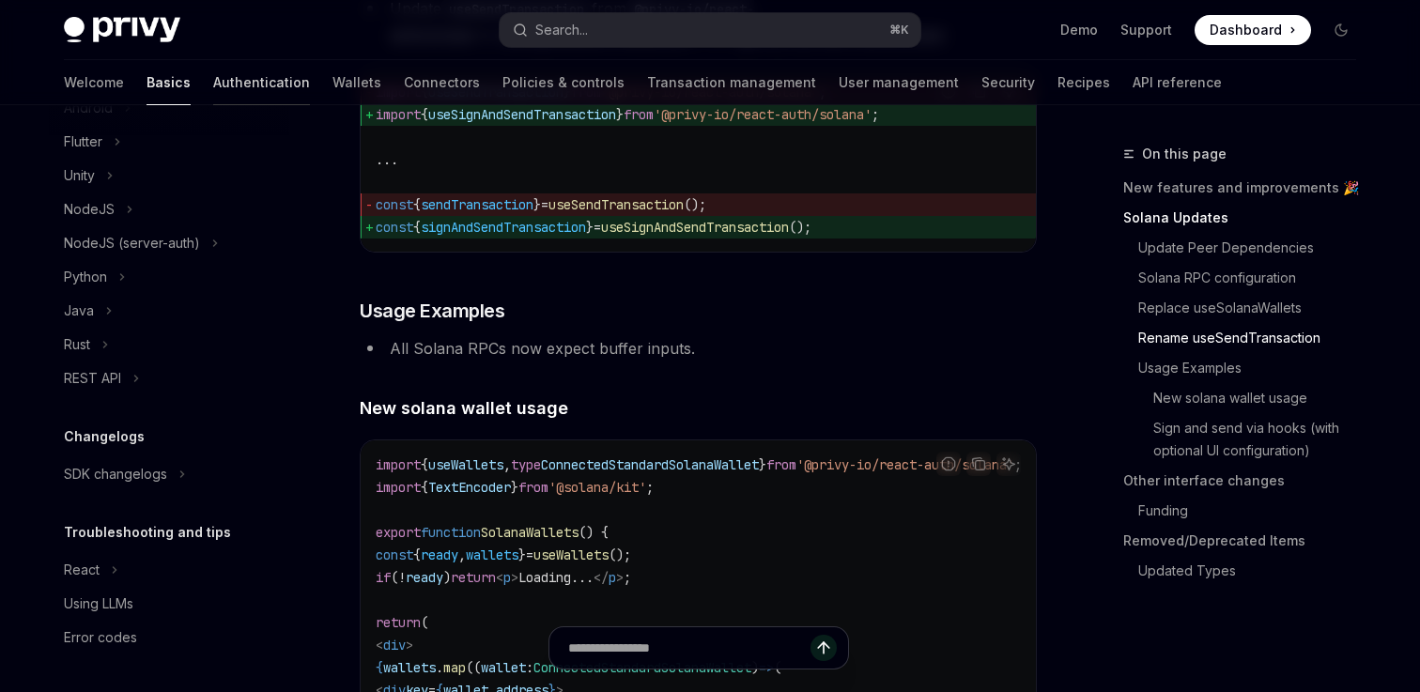
click at [214, 80] on link "Authentication" at bounding box center [261, 82] width 97 height 45
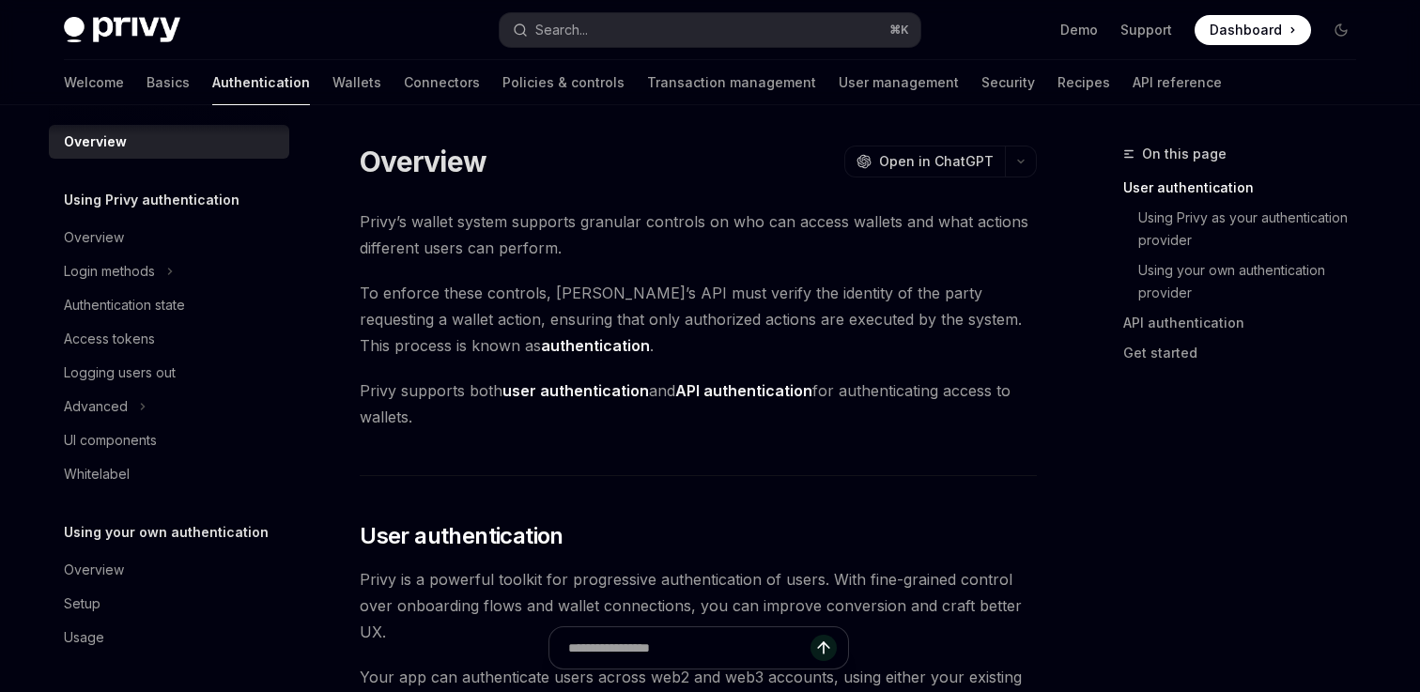
click at [290, 86] on div "Welcome Basics Authentication Wallets Connectors Policies & controls Transactio…" at bounding box center [643, 82] width 1158 height 45
click at [332, 87] on link "Wallets" at bounding box center [356, 82] width 49 height 45
type textarea "*"
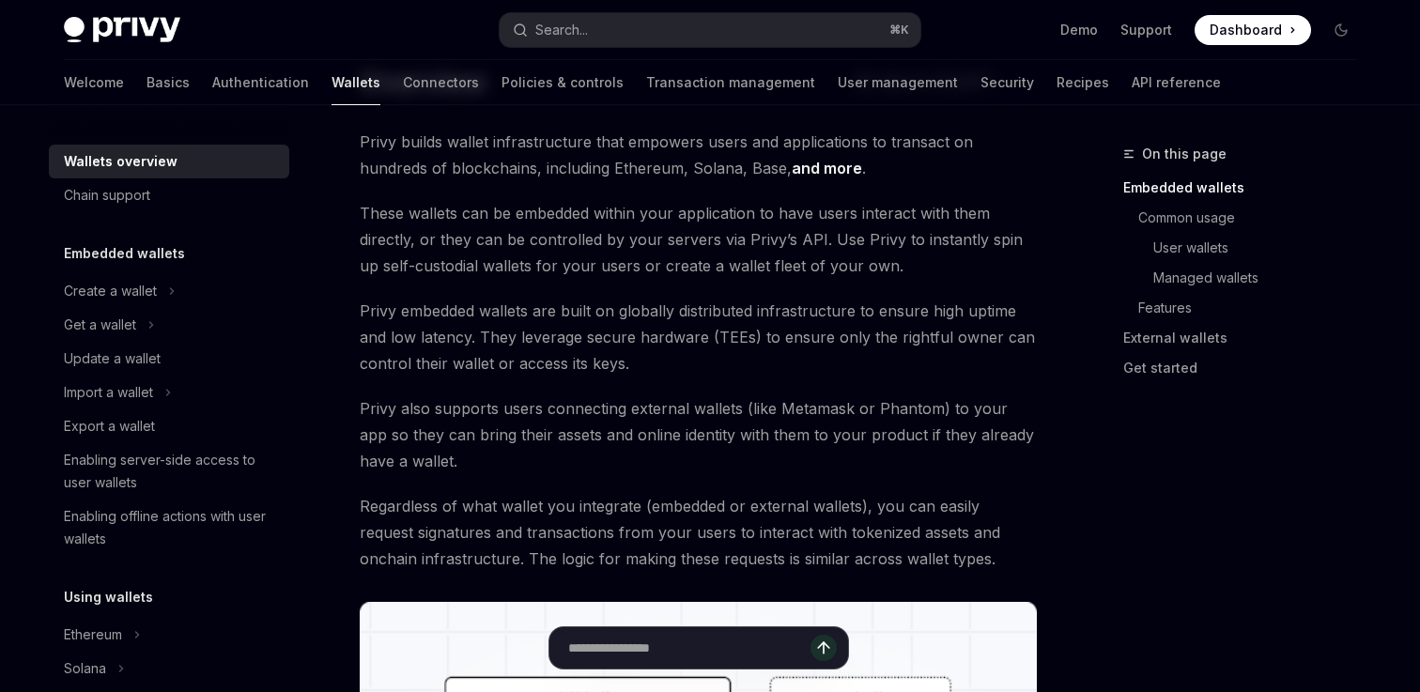
scroll to position [107, 0]
